Goal: Task Accomplishment & Management: Use online tool/utility

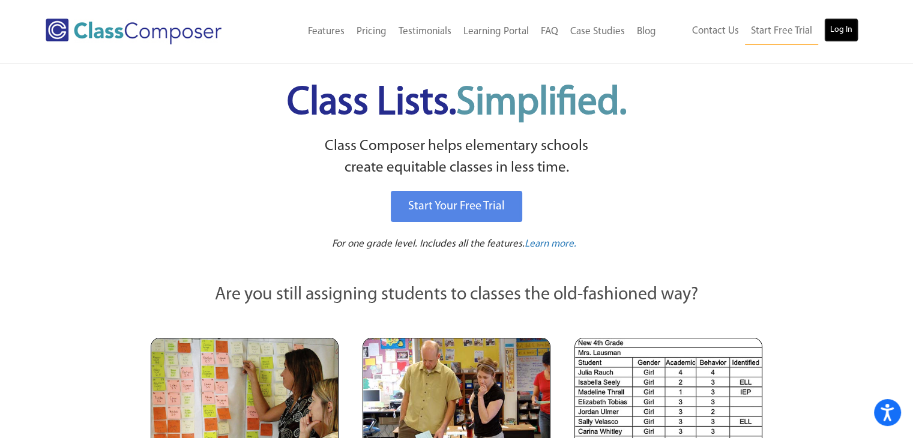
click at [846, 38] on link "Log In" at bounding box center [841, 30] width 34 height 24
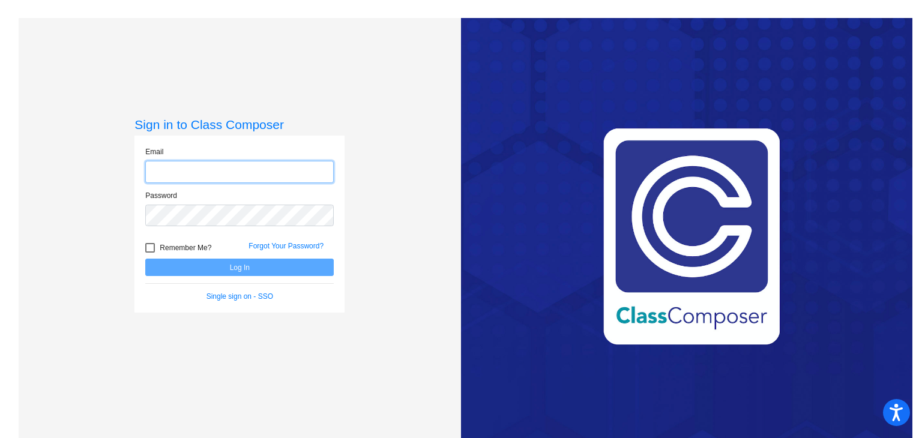
type input "jwozniak@seasidek12.org"
click at [269, 275] on button "Log In" at bounding box center [239, 267] width 188 height 17
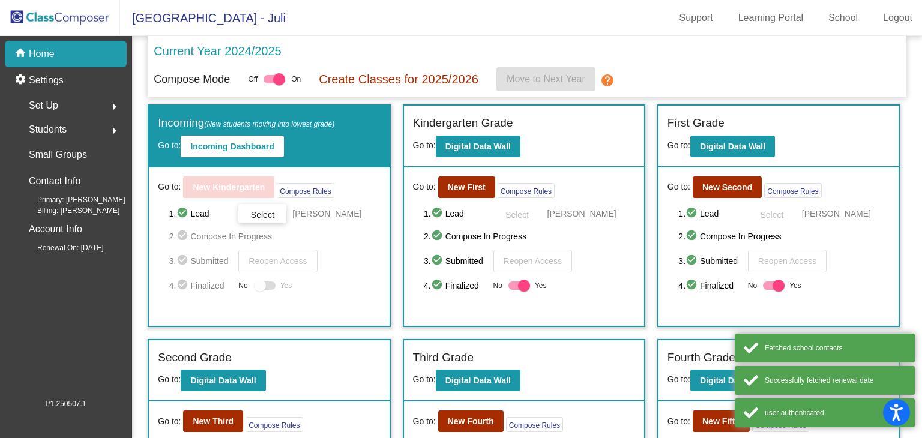
scroll to position [180, 0]
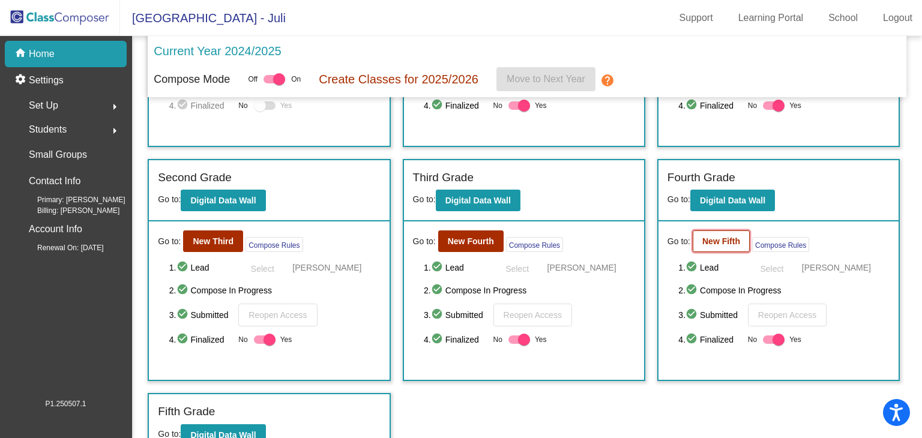
click at [716, 238] on b "New Fifth" at bounding box center [721, 241] width 38 height 10
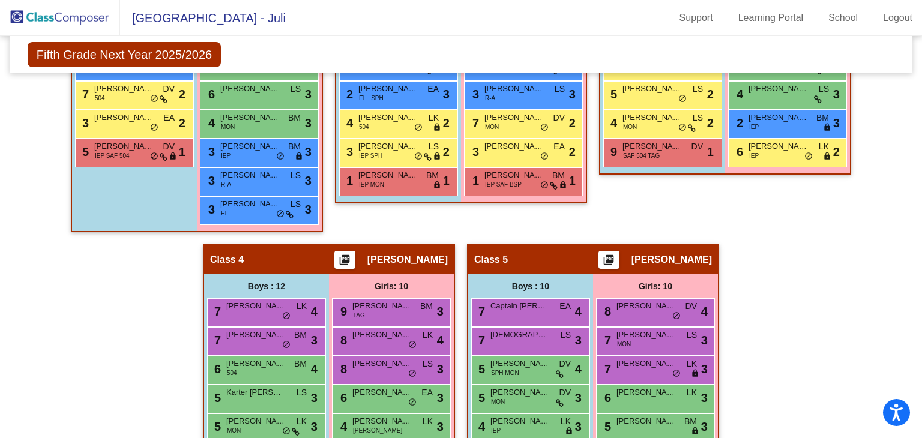
scroll to position [660, 0]
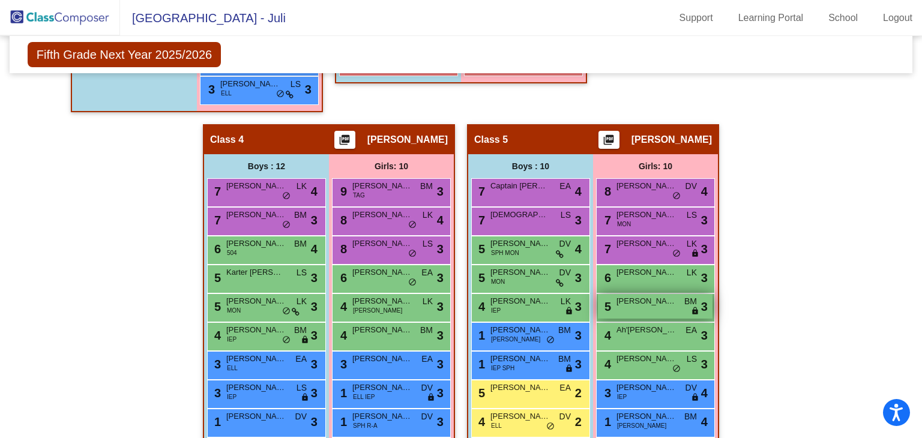
click at [662, 305] on div "5 Camryn Houck BM lock do_not_disturb_alt 3" at bounding box center [655, 306] width 115 height 25
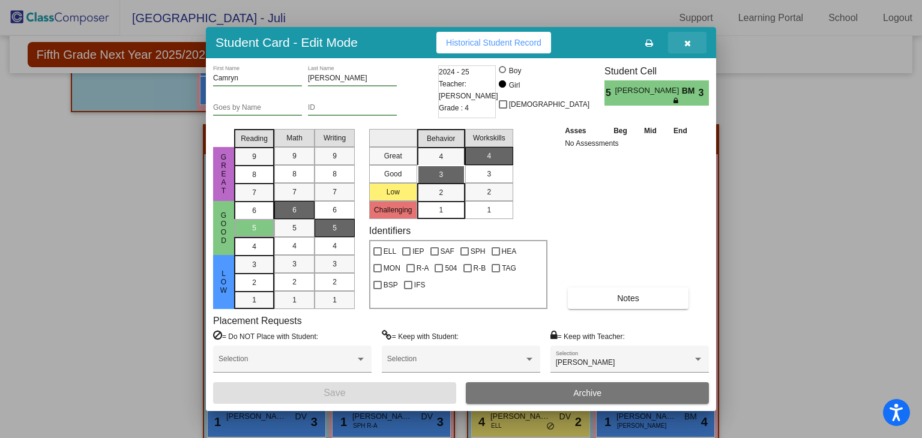
click at [687, 43] on icon "button" at bounding box center [687, 43] width 7 height 8
